Goal: Task Accomplishment & Management: Use online tool/utility

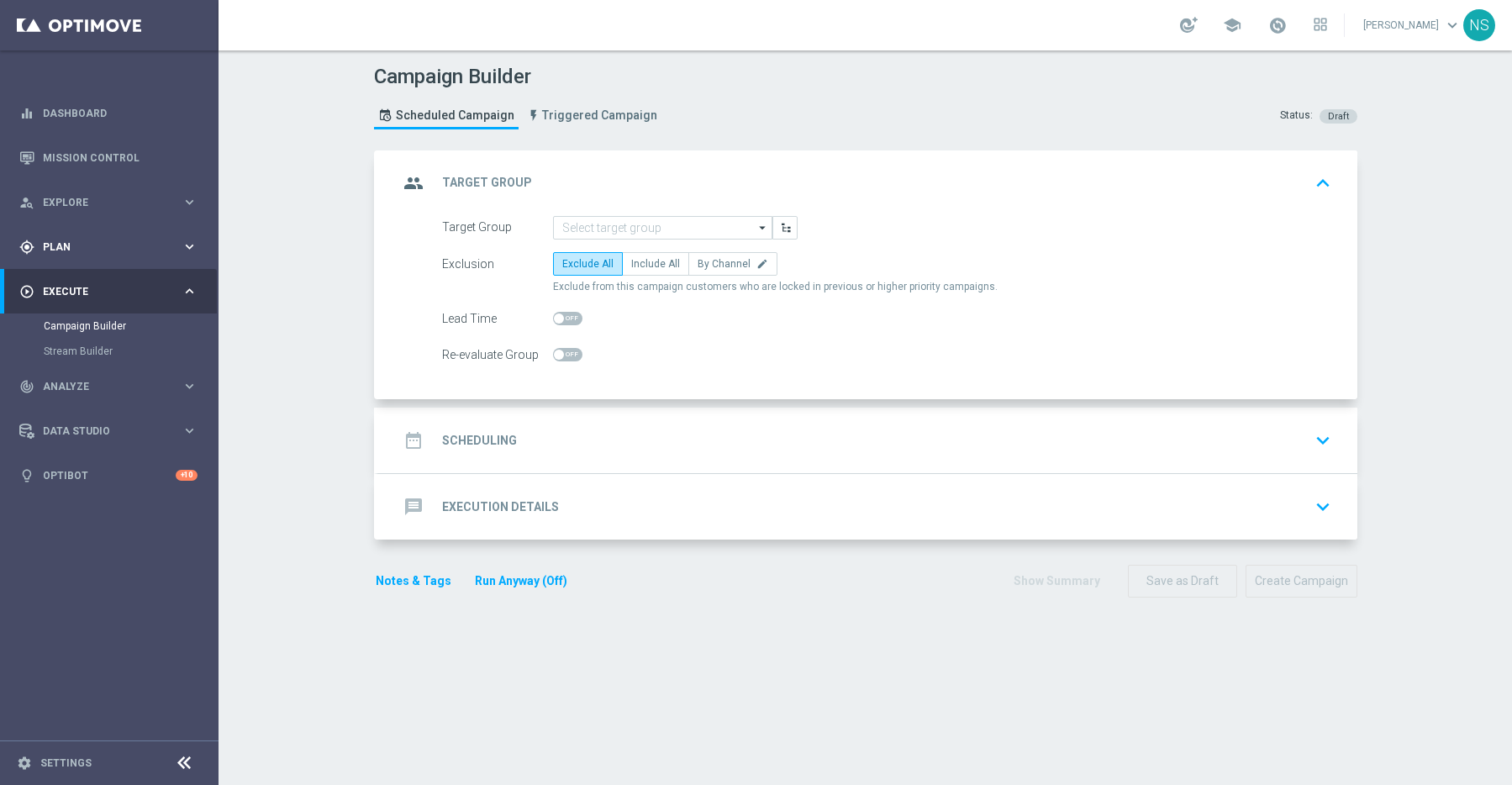
click at [112, 245] on span "Plan" at bounding box center [111, 247] width 138 height 10
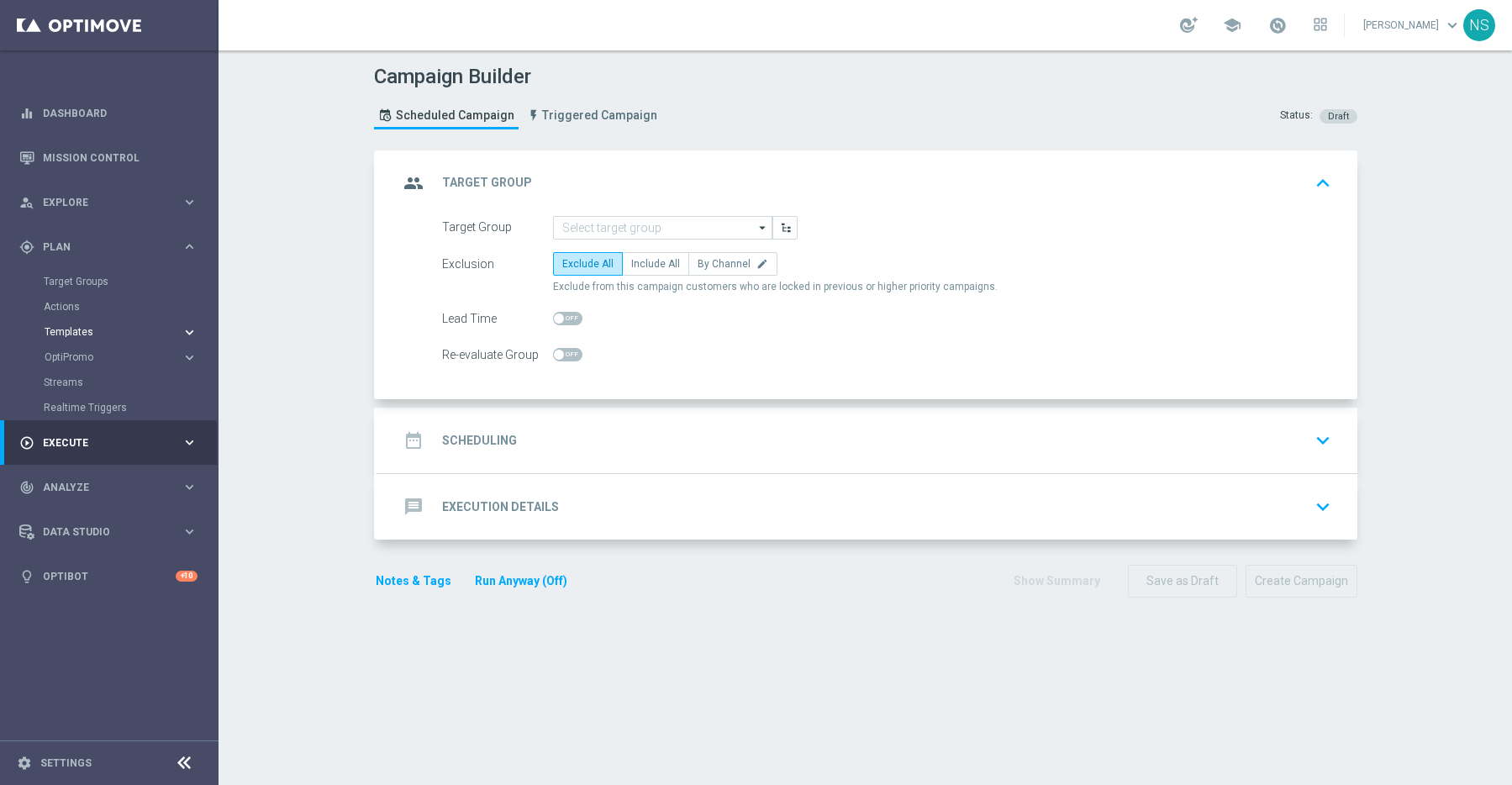
click at [86, 334] on span "Templates" at bounding box center [104, 332] width 120 height 10
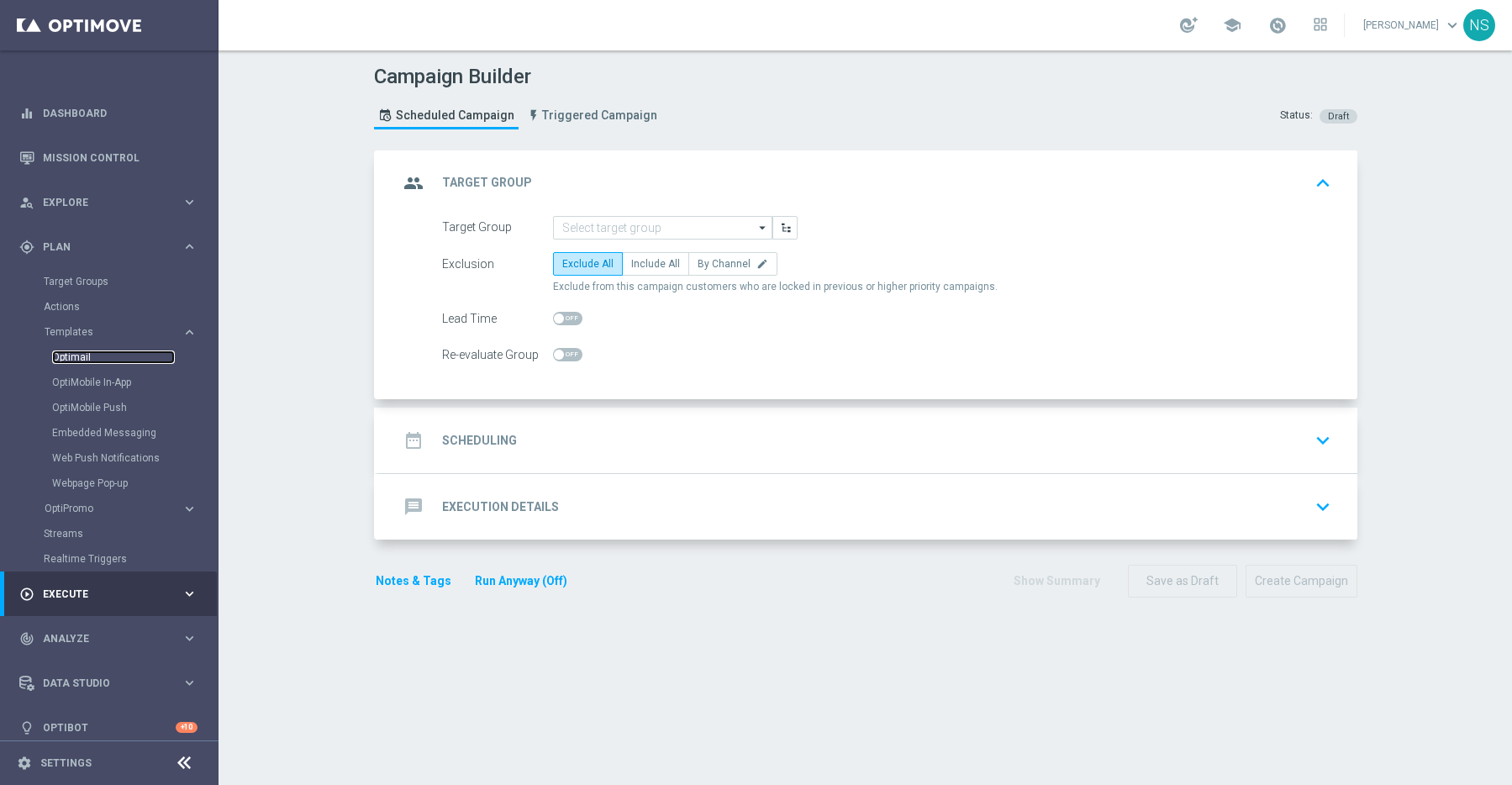
click at [82, 359] on link "Optimail" at bounding box center [113, 357] width 123 height 13
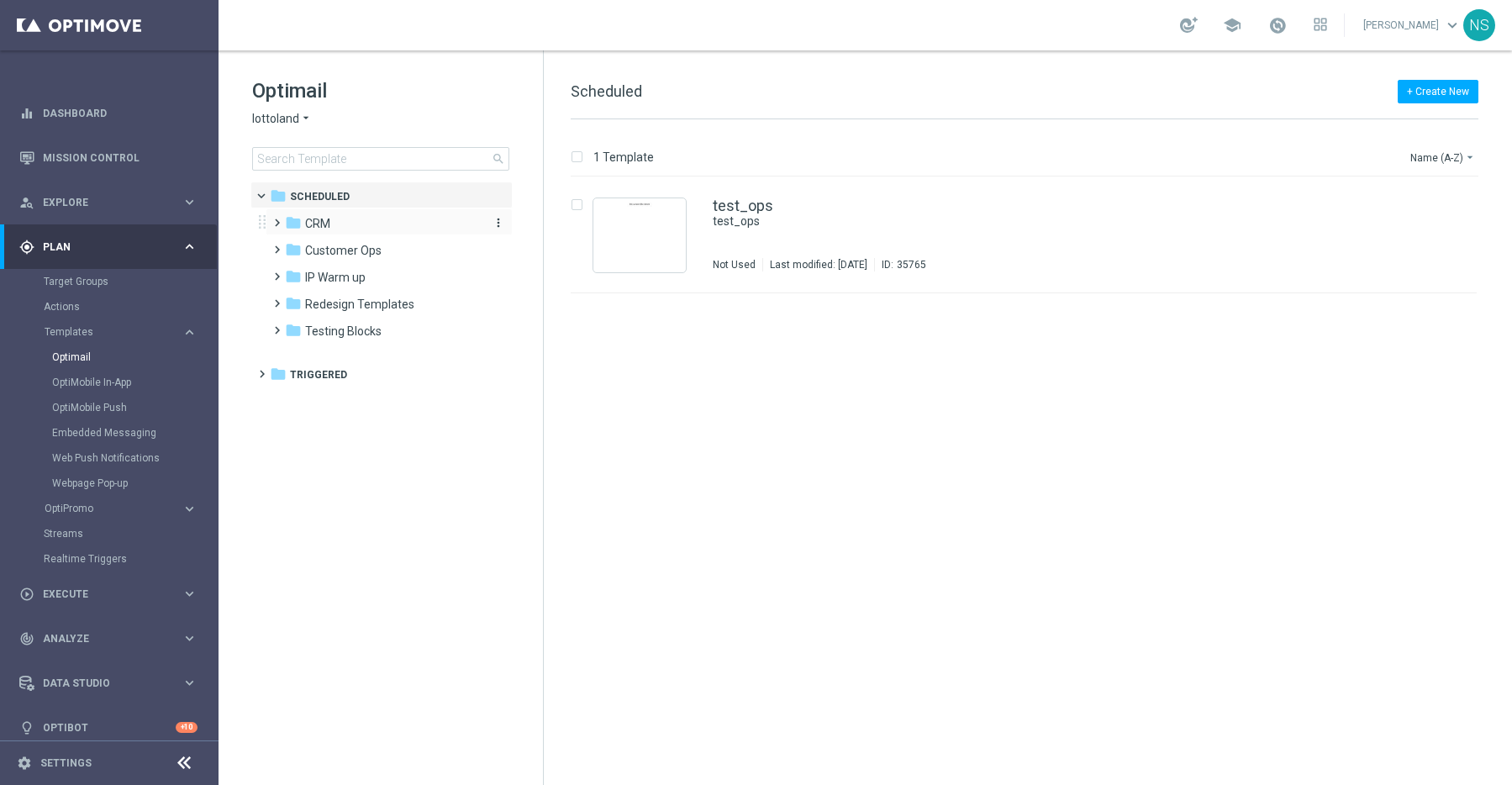
click at [343, 224] on div "folder CRM" at bounding box center [381, 224] width 193 height 19
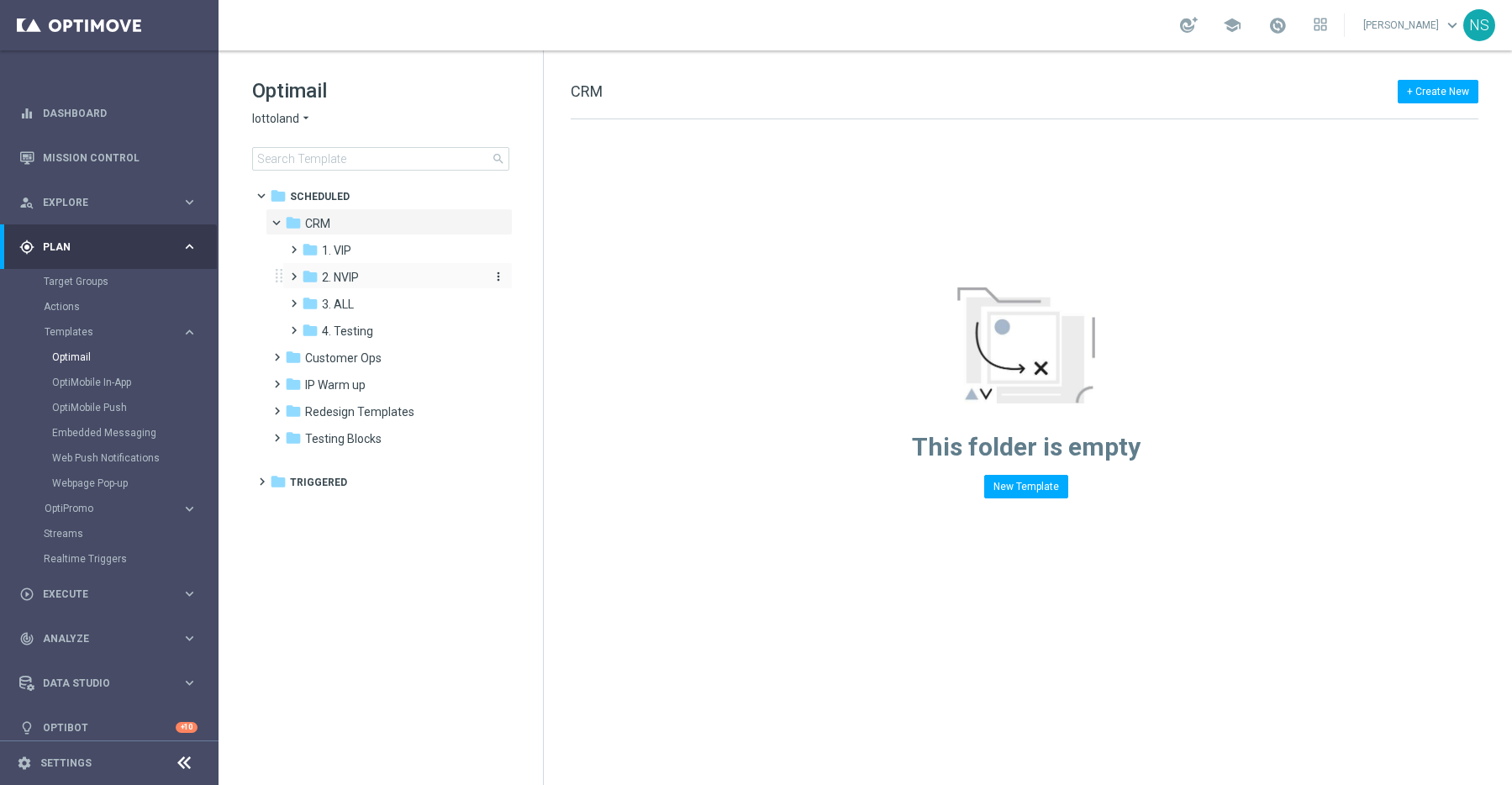
click at [360, 271] on div "folder 2. NVIP" at bounding box center [391, 278] width 179 height 19
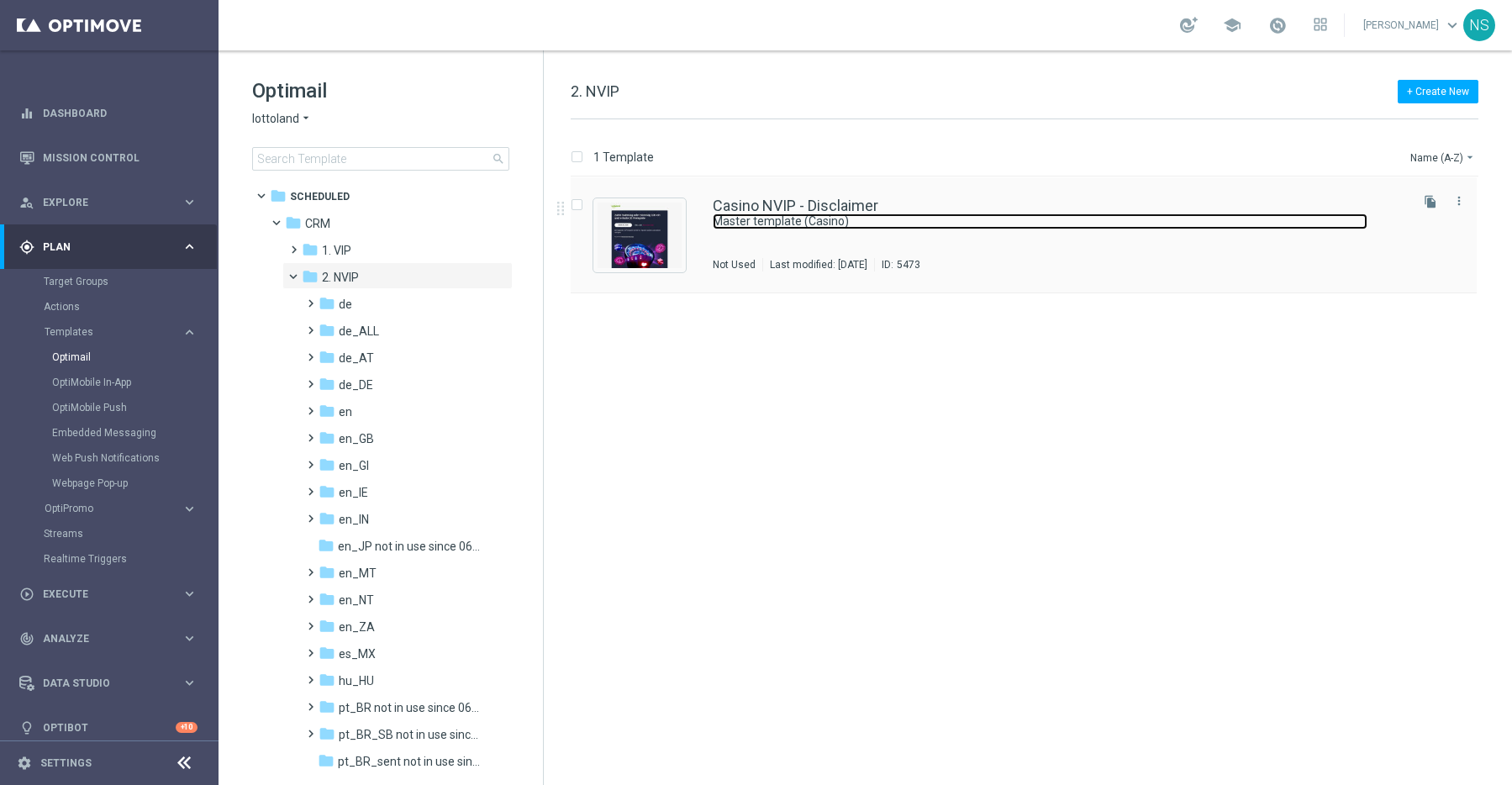
click at [801, 215] on link "Master template (Casino)" at bounding box center [1040, 221] width 654 height 16
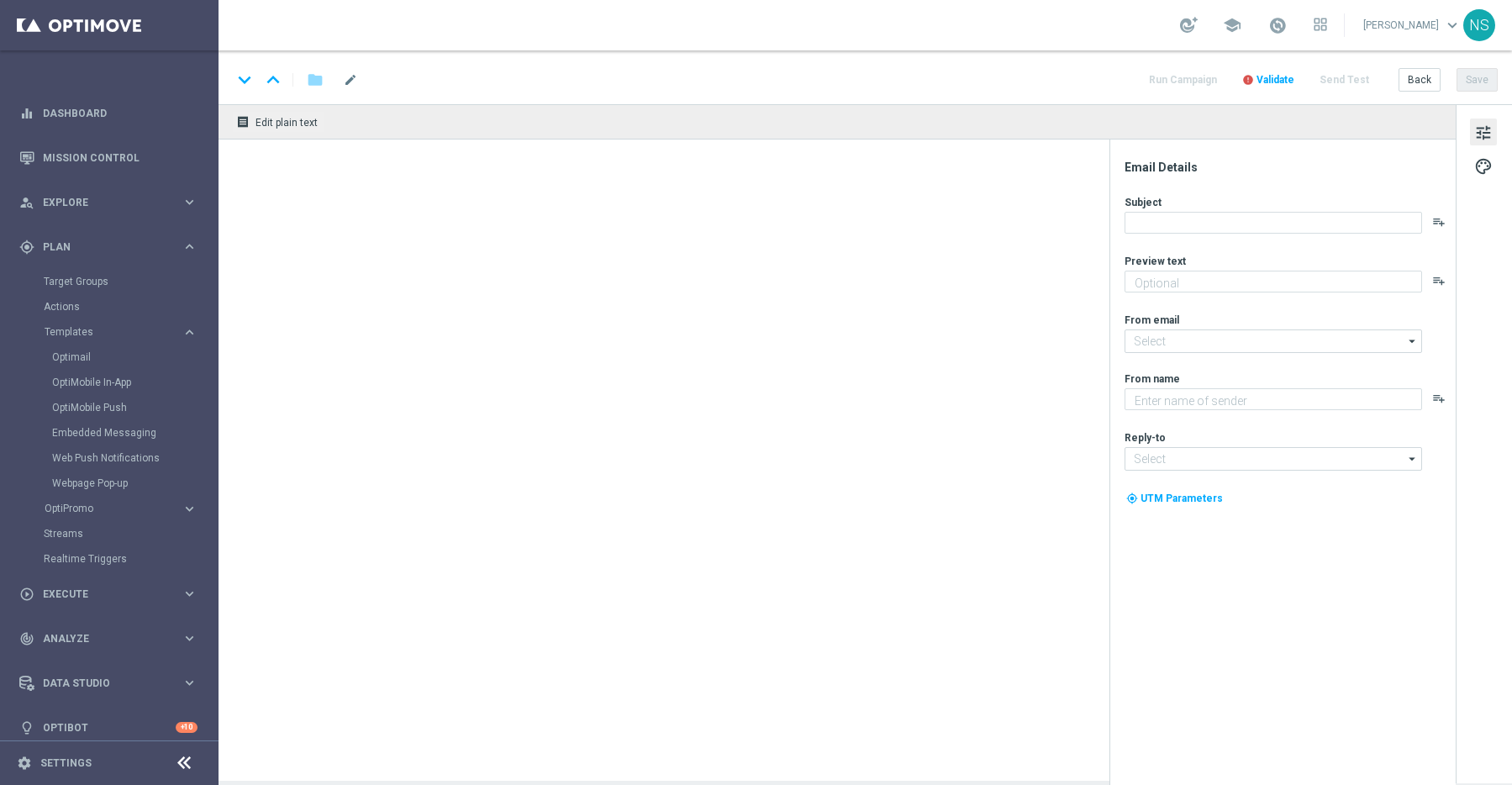
type textarea "Doesn't it look great?"
type input "[EMAIL_ADDRESS][DOMAIN_NAME]"
type textarea "Lottoland"
type input "[EMAIL_ADDRESS][DOMAIN_NAME]"
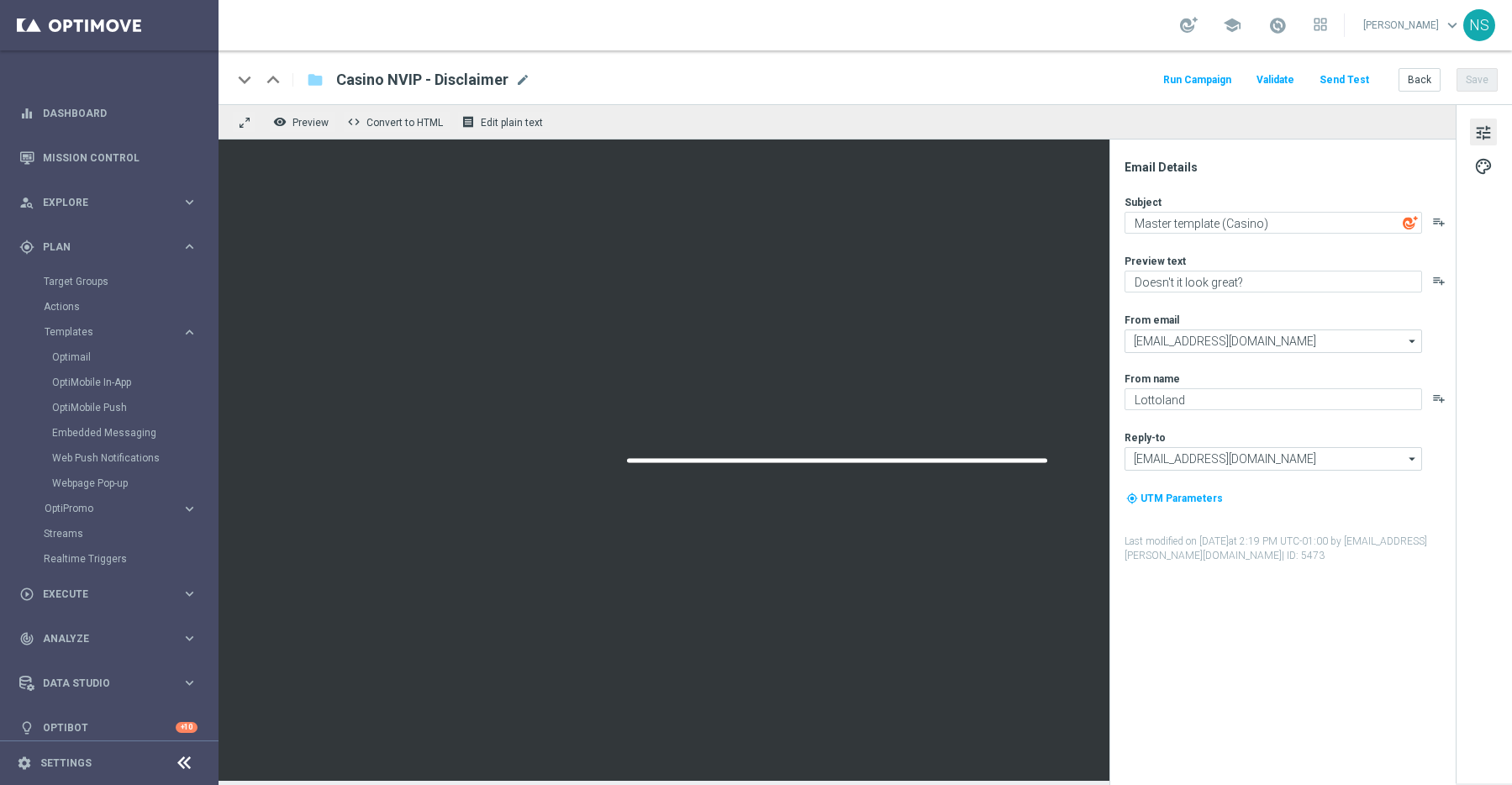
click at [1470, 134] on button "tune" at bounding box center [1482, 131] width 27 height 27
click at [1489, 131] on span "tune" at bounding box center [1482, 132] width 18 height 22
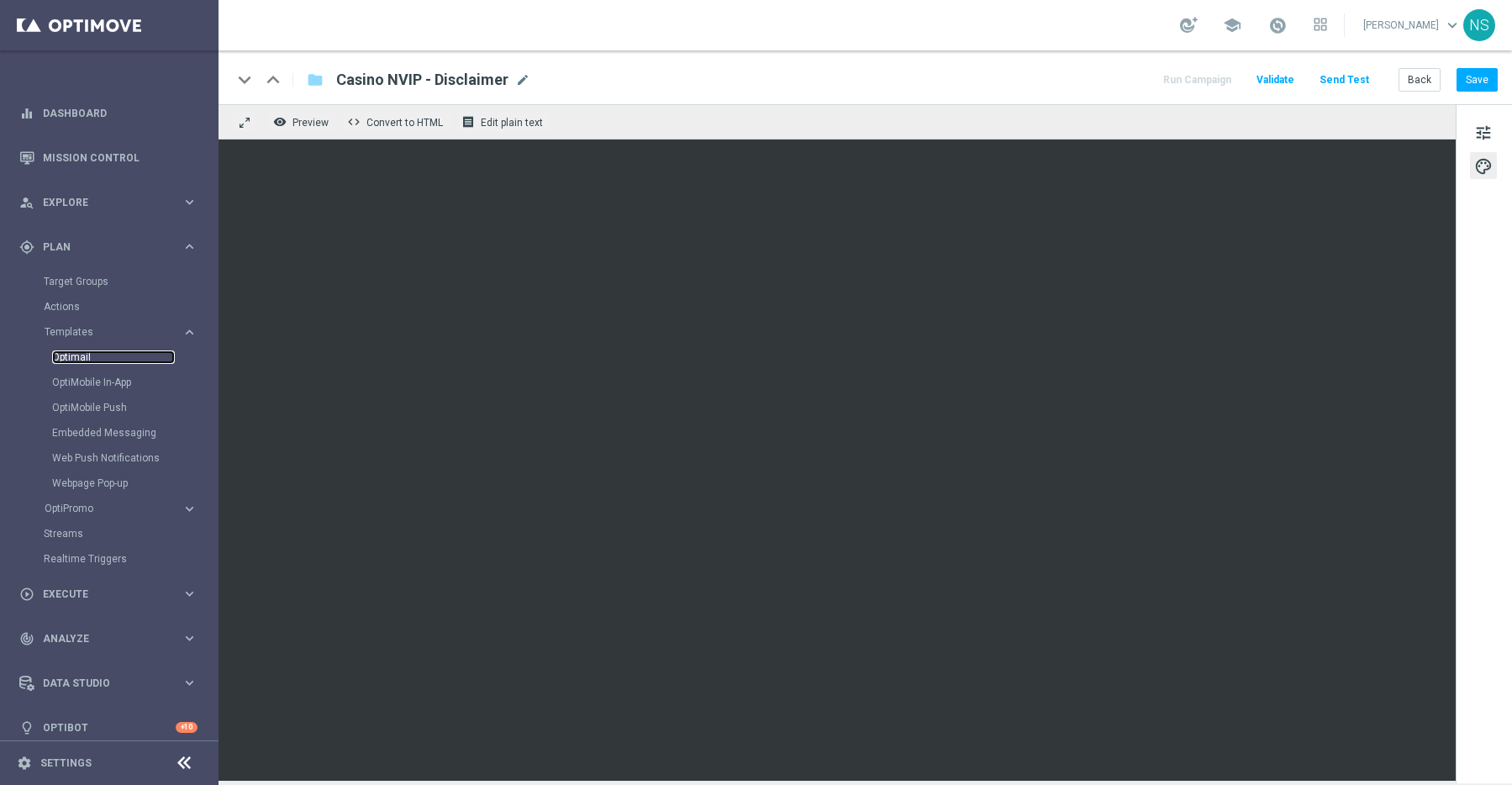
click at [71, 356] on link "Optimail" at bounding box center [113, 357] width 123 height 13
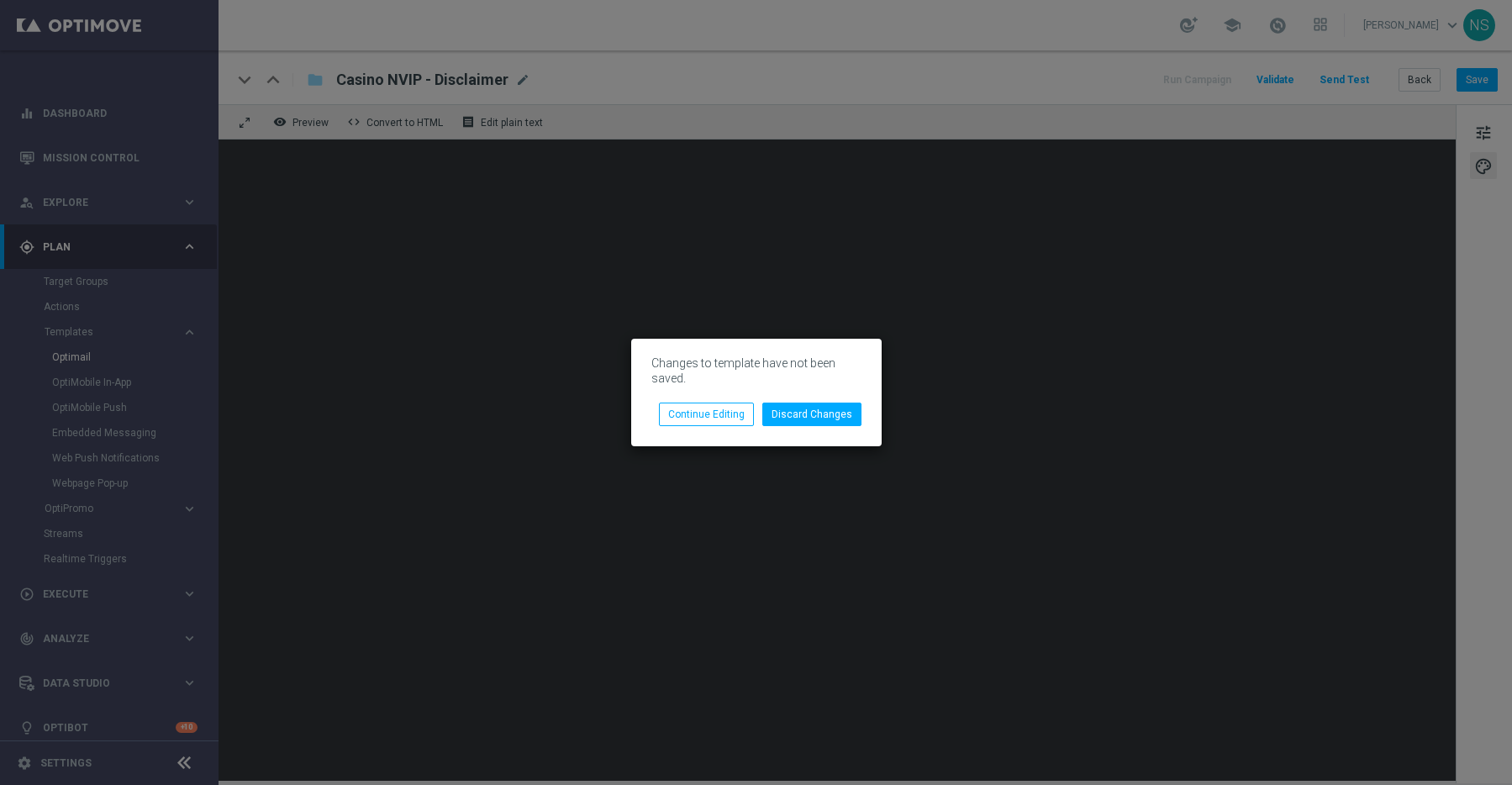
click at [475, 399] on modal-container "Changes to template have not been saved. Discard Changes Continue Editing" at bounding box center [756, 392] width 1512 height 785
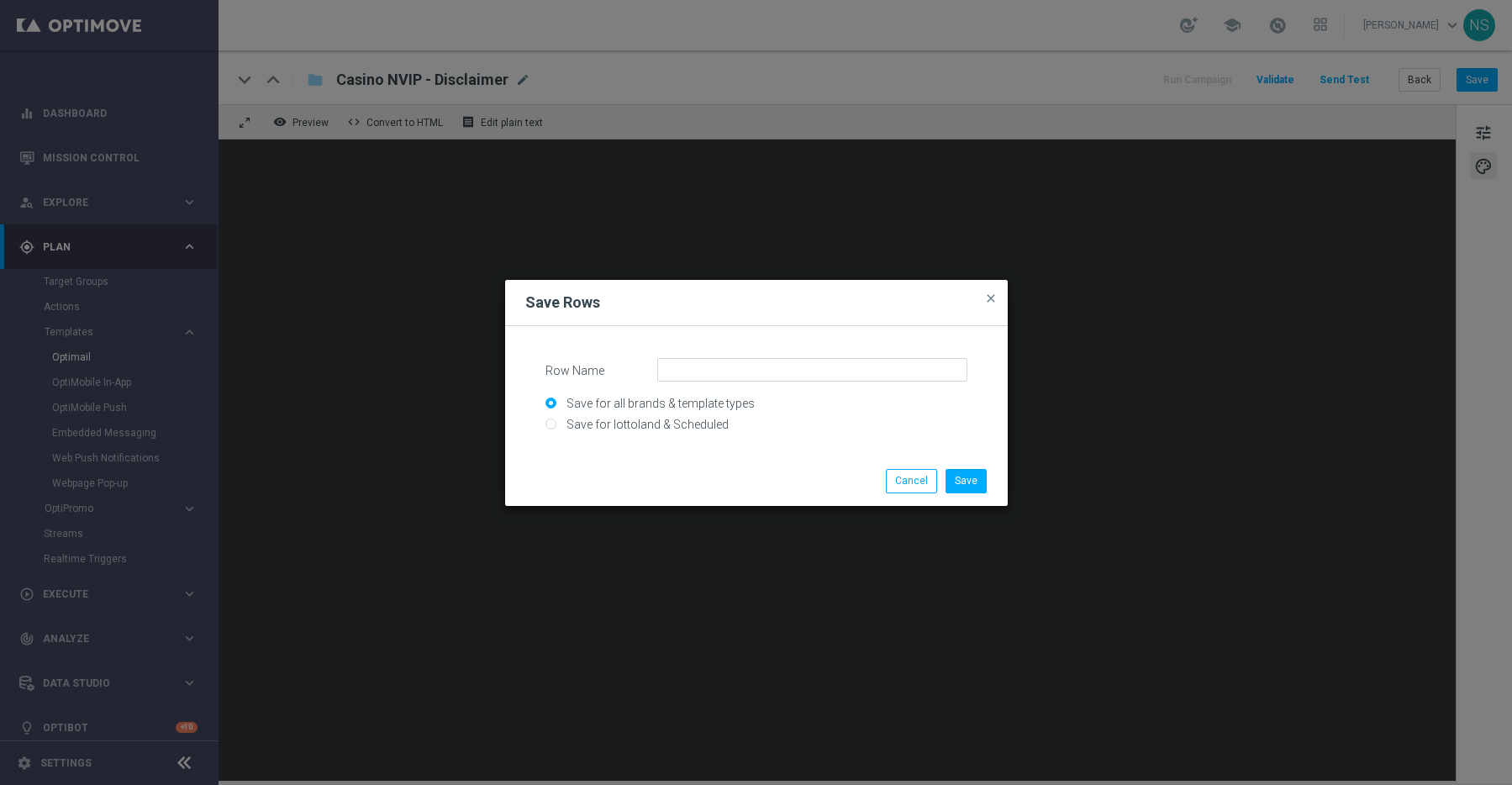
click at [627, 424] on input "Save for lottoland & Scheduled" at bounding box center [756, 432] width 422 height 23
radio input "true"
click at [758, 362] on input "Row Name" at bounding box center [812, 369] width 310 height 23
type input "dusfoieru"
click at [984, 297] on span "close" at bounding box center [990, 298] width 13 height 13
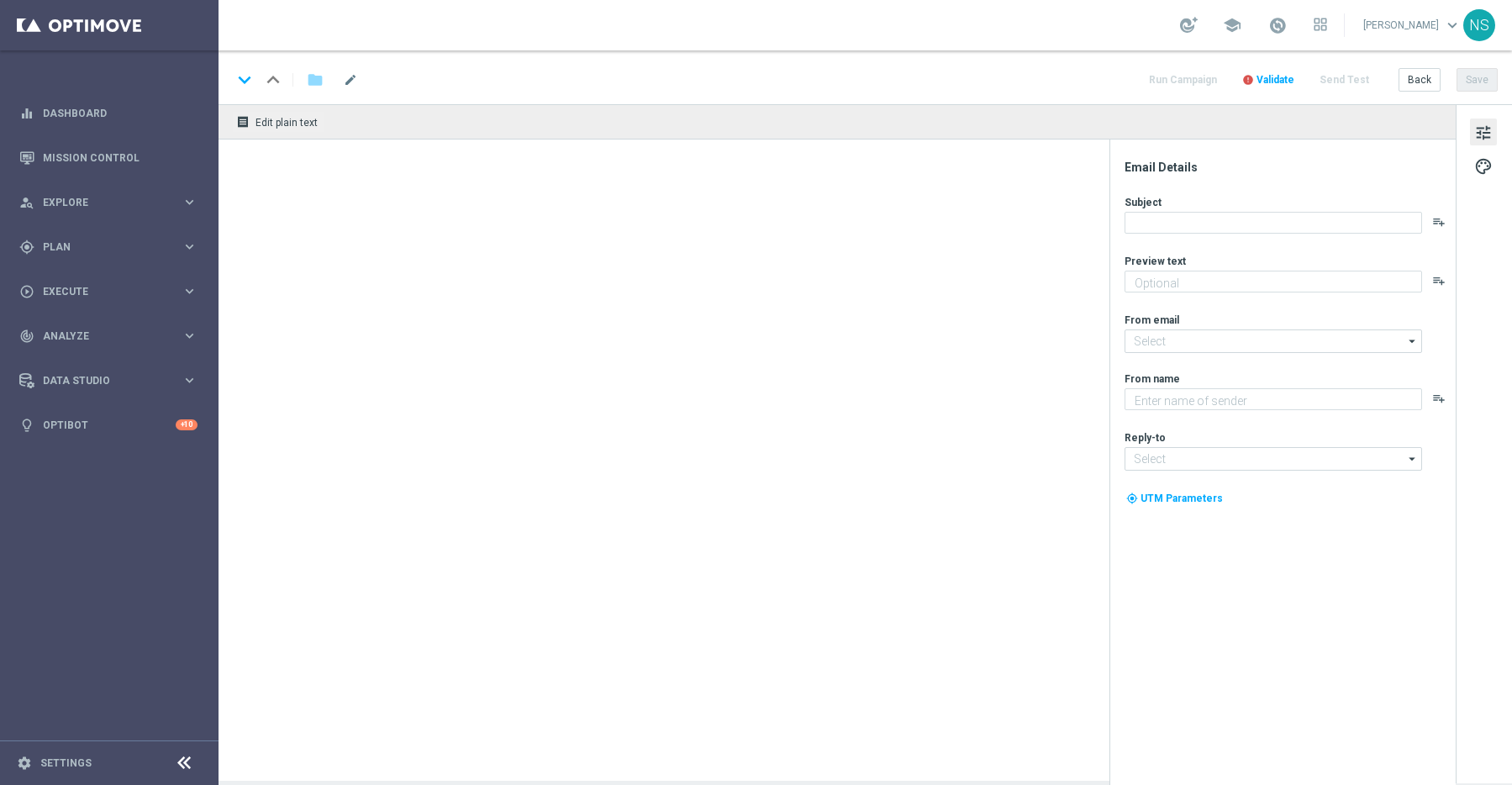
type textarea "Oans, zwoa, drei, gwunna."
type input "[EMAIL_ADDRESS][DOMAIN_NAME]"
type textarea "Millionaires' Club"
type input "[EMAIL_ADDRESS][DOMAIN_NAME]"
